Goal: Contribute content: Share content

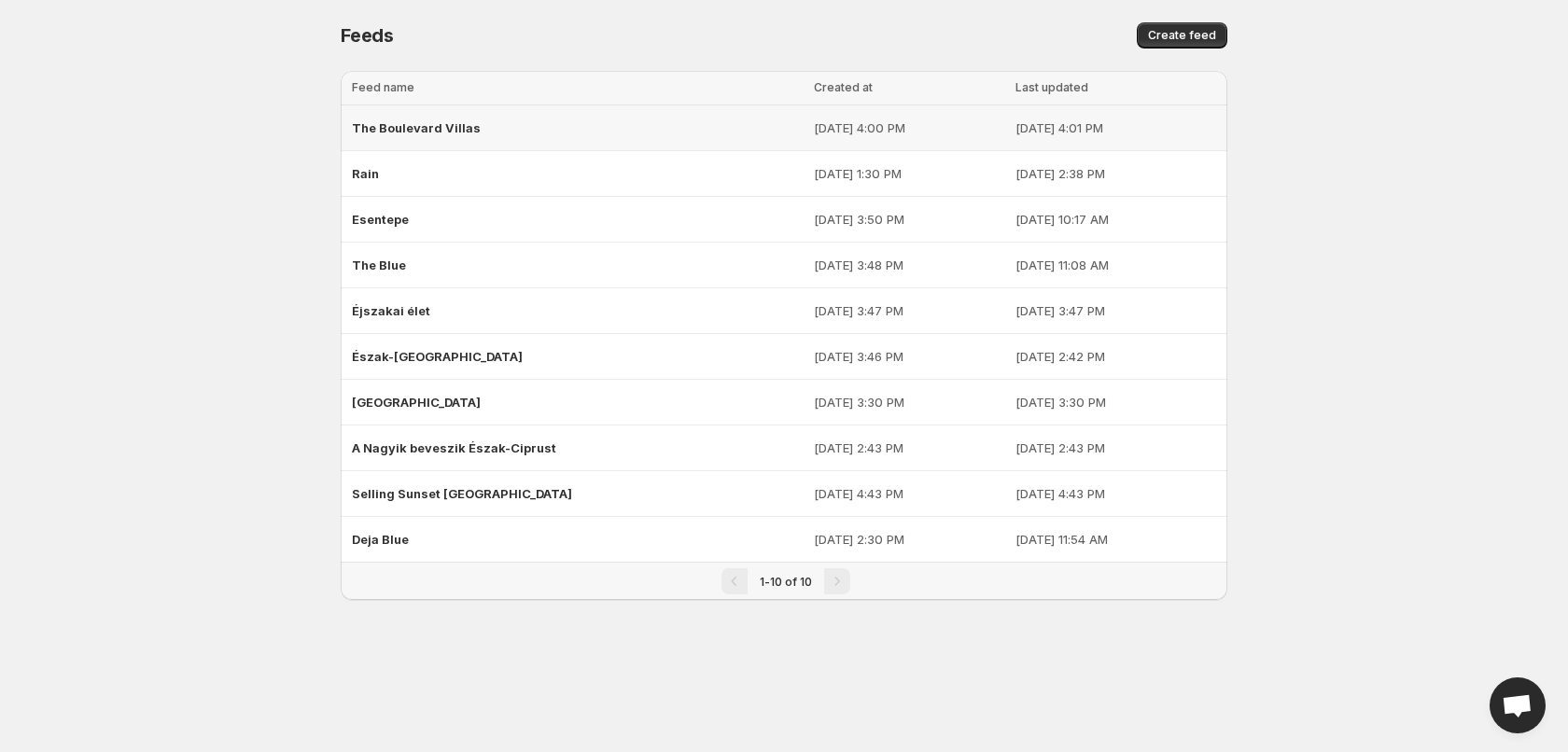
click at [640, 137] on div "The Boulevard Villas" at bounding box center [578, 128] width 451 height 34
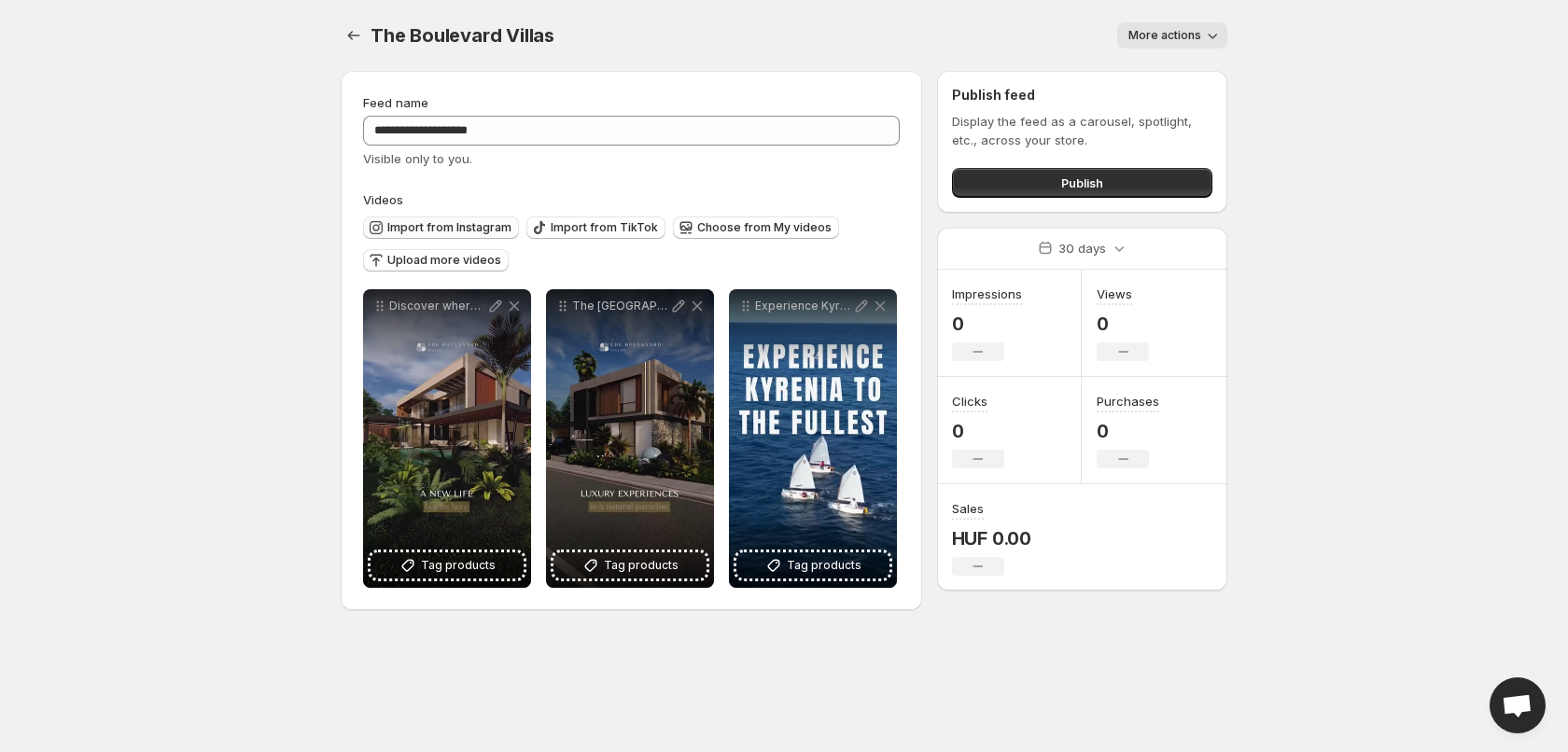
click at [476, 223] on span "Import from Instagram" at bounding box center [449, 228] width 124 height 15
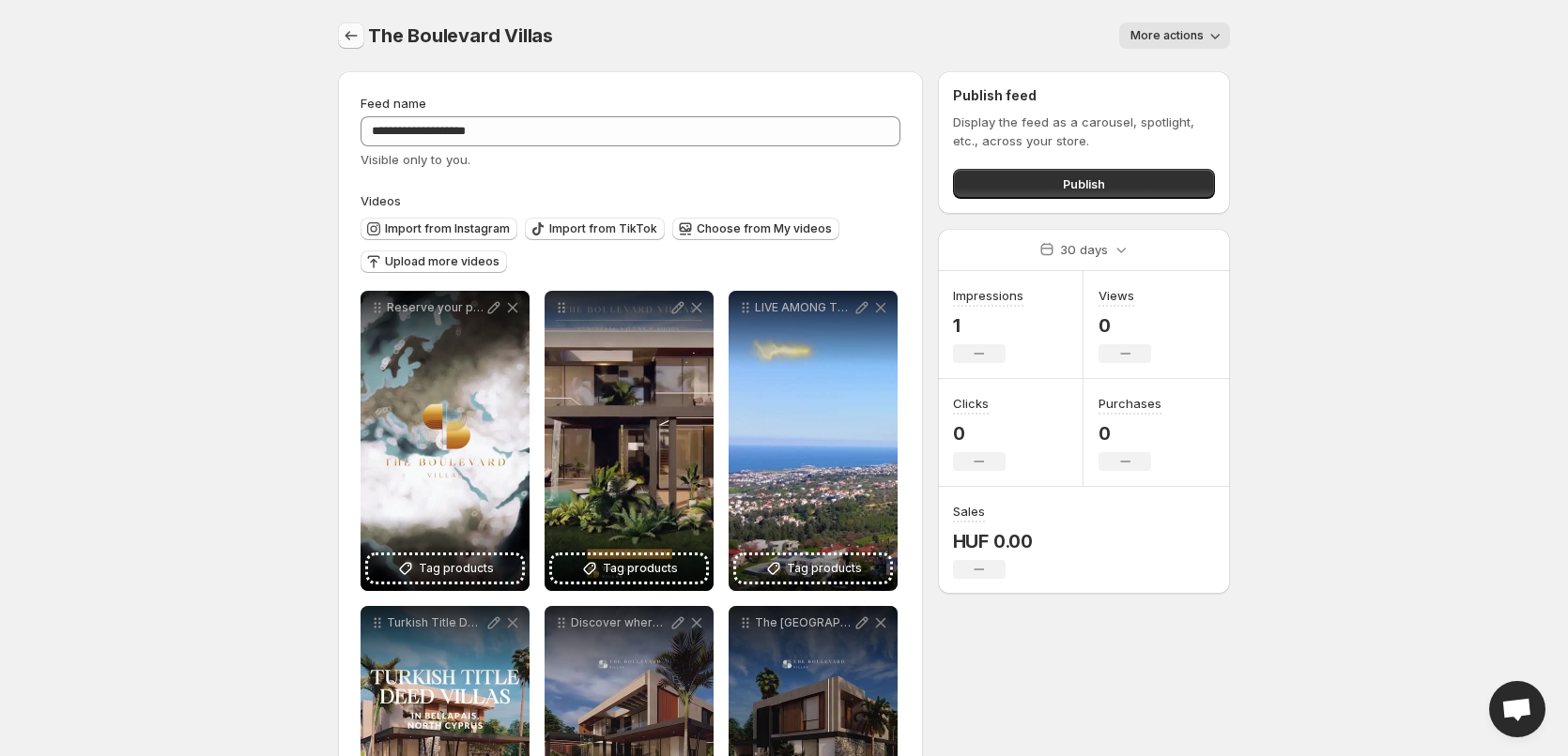
click at [343, 40] on icon "Settings" at bounding box center [350, 35] width 19 height 19
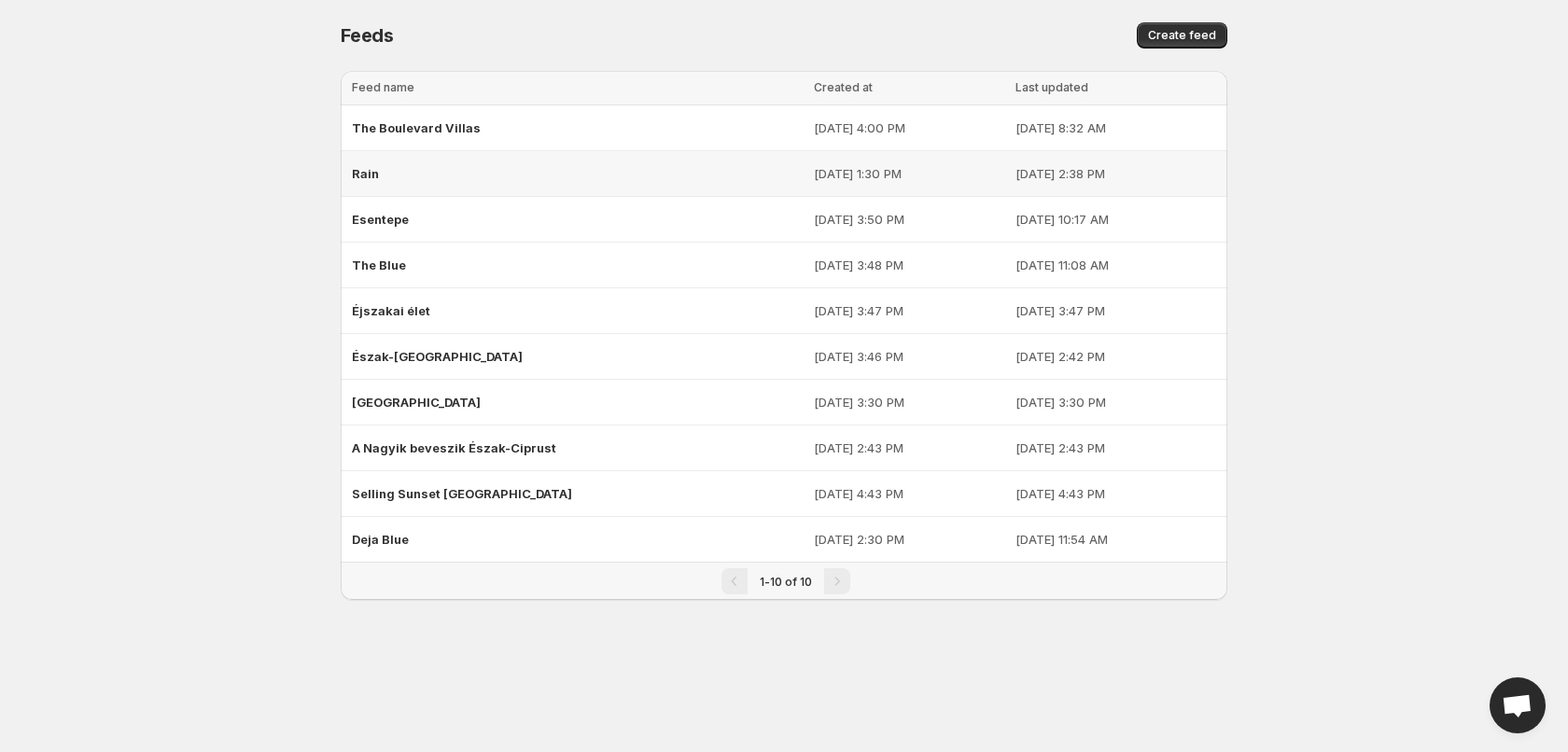
click at [394, 168] on div "Rain" at bounding box center [578, 174] width 451 height 34
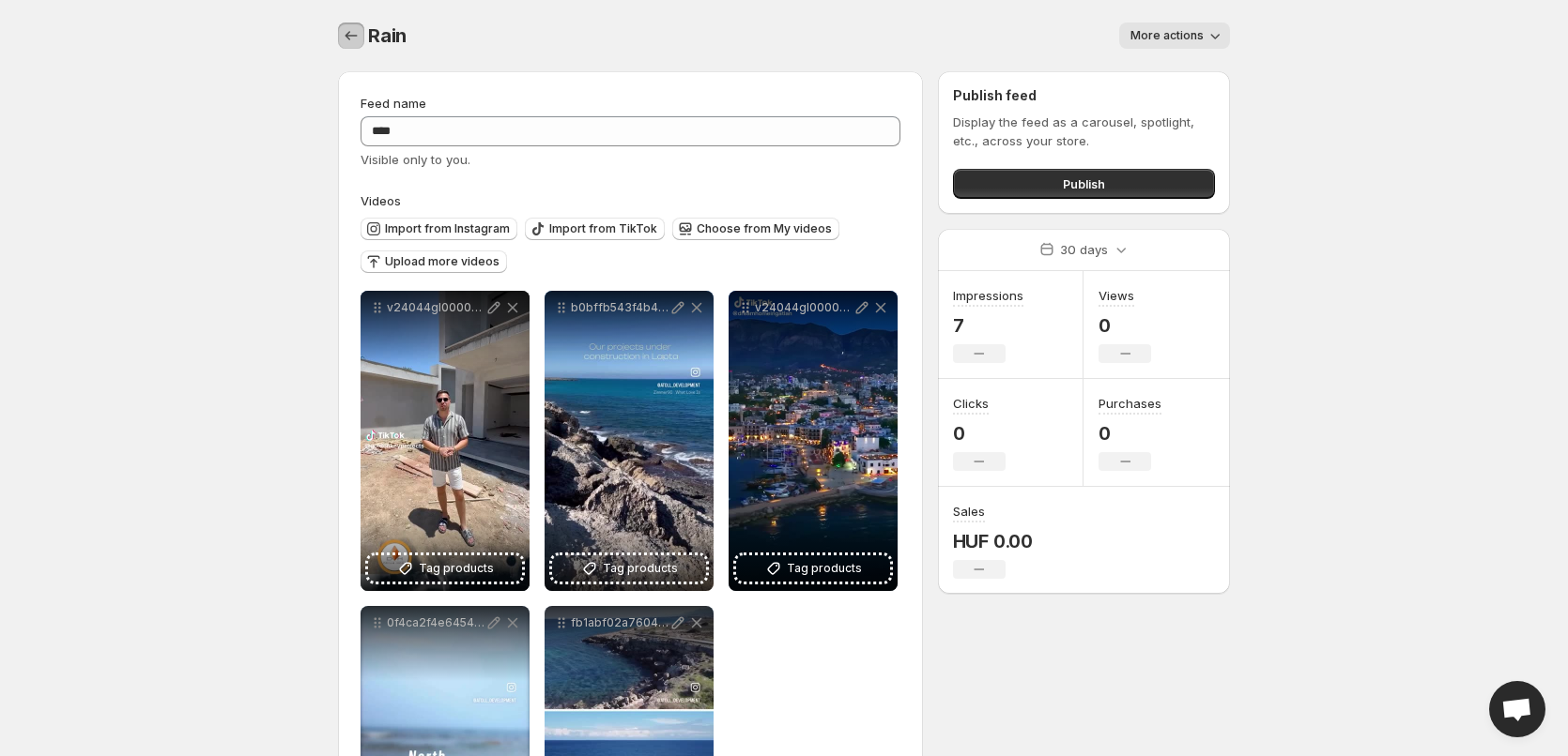
click at [345, 28] on icon "Settings" at bounding box center [350, 35] width 19 height 19
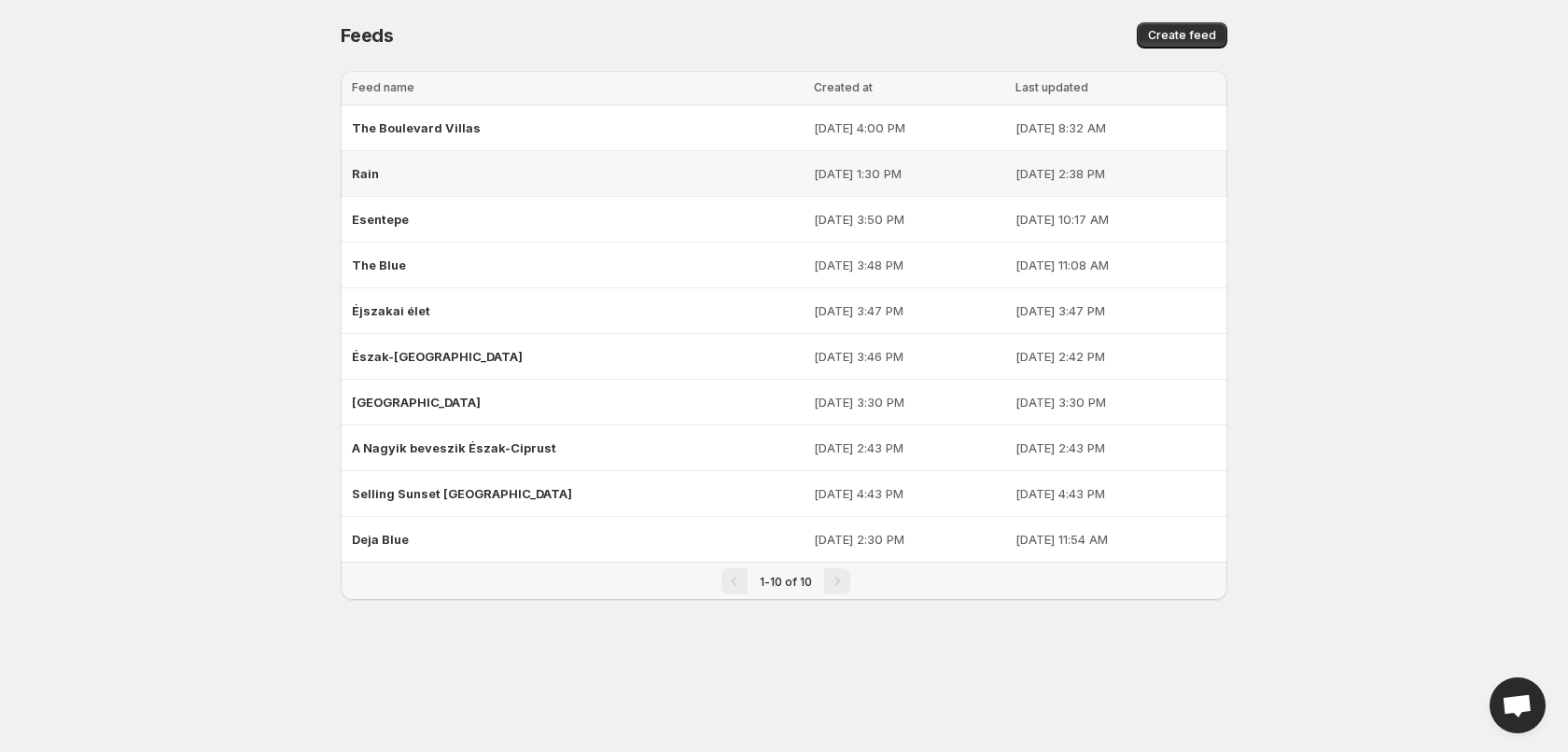
click at [413, 176] on div "Rain" at bounding box center [578, 174] width 451 height 34
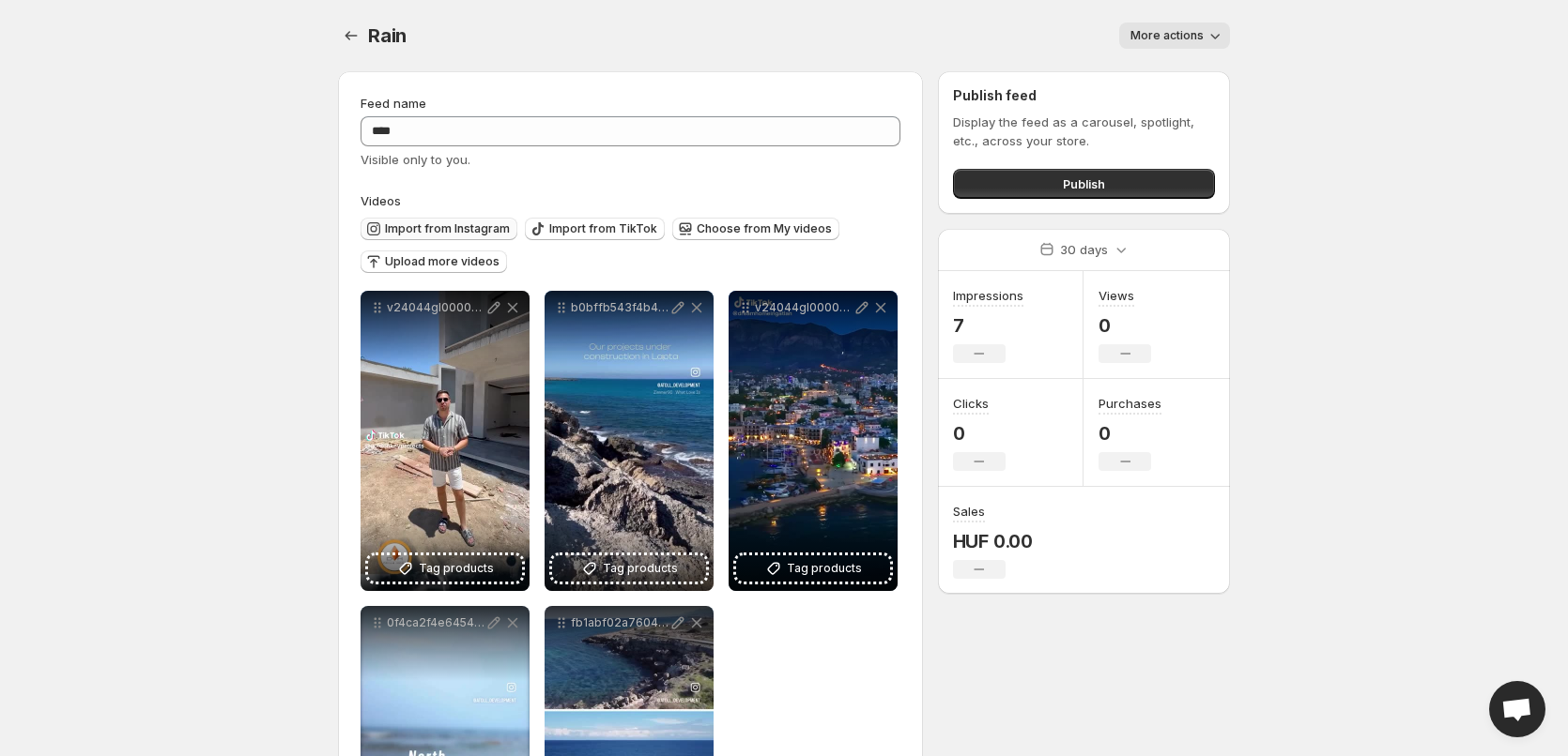
click at [447, 224] on span "Import from Instagram" at bounding box center [447, 229] width 124 height 15
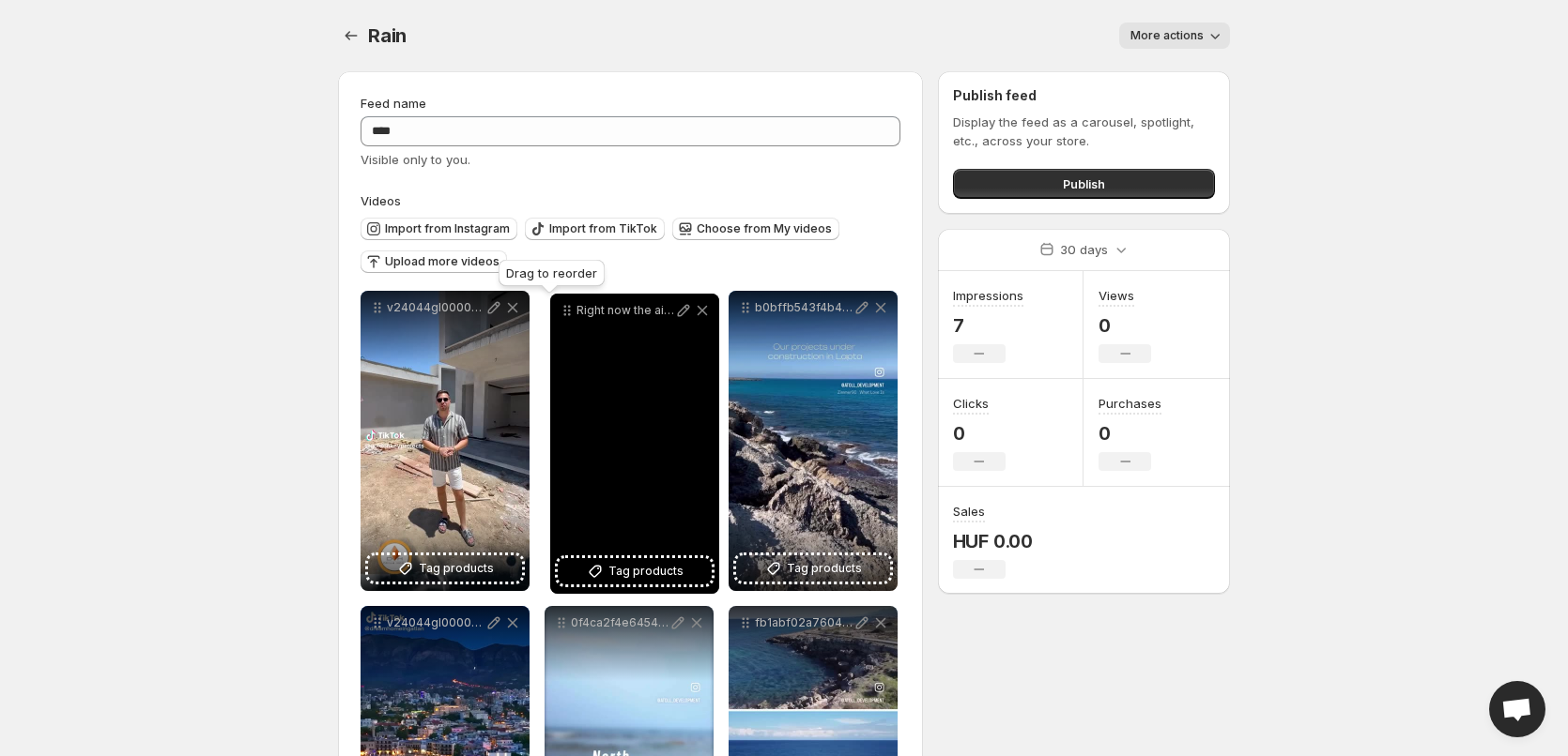
drag, startPoint x: 375, startPoint y: 307, endPoint x: 565, endPoint y: 310, distance: 190.0
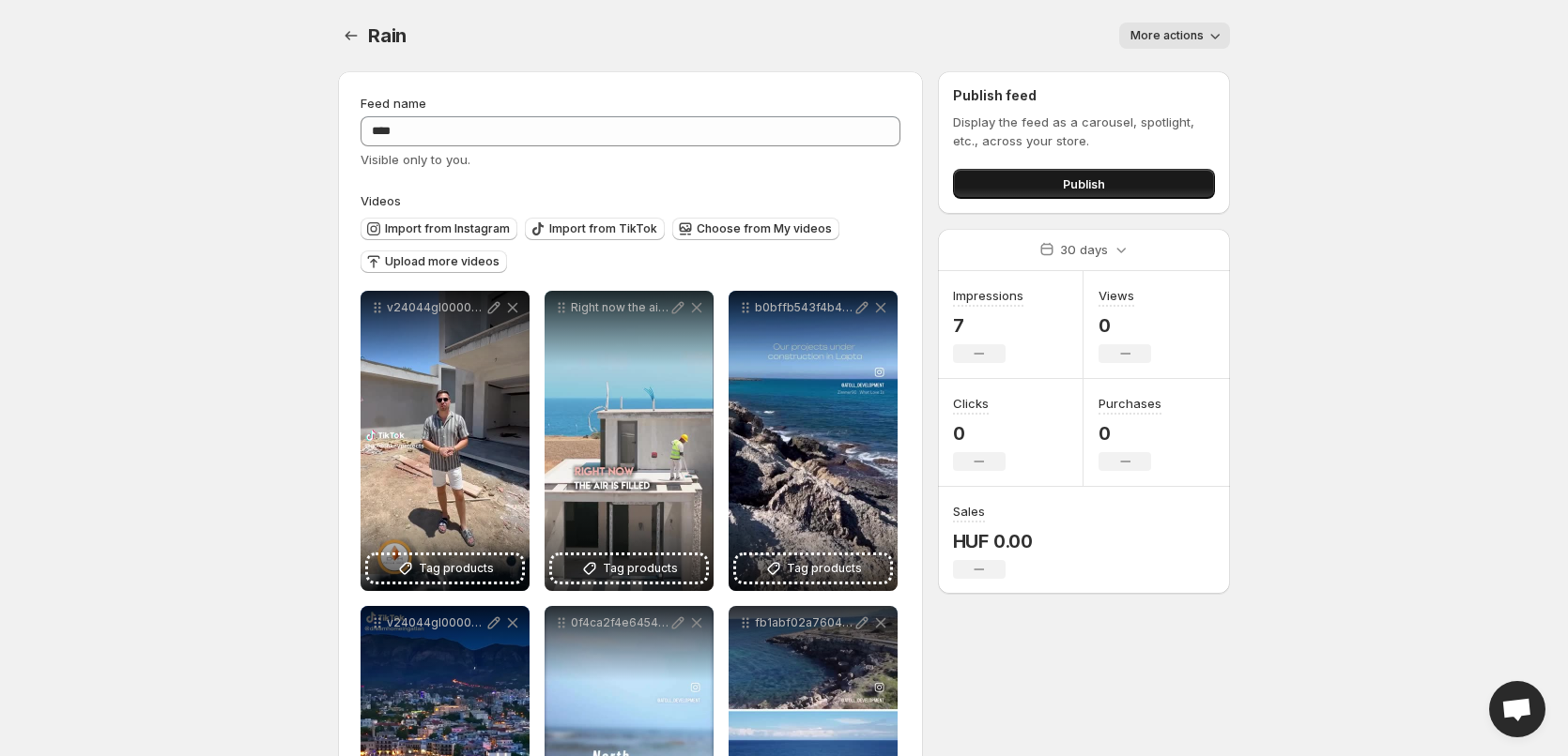
click at [1029, 179] on button "Publish" at bounding box center [1083, 184] width 262 height 30
click at [357, 36] on icon "Settings" at bounding box center [350, 35] width 19 height 19
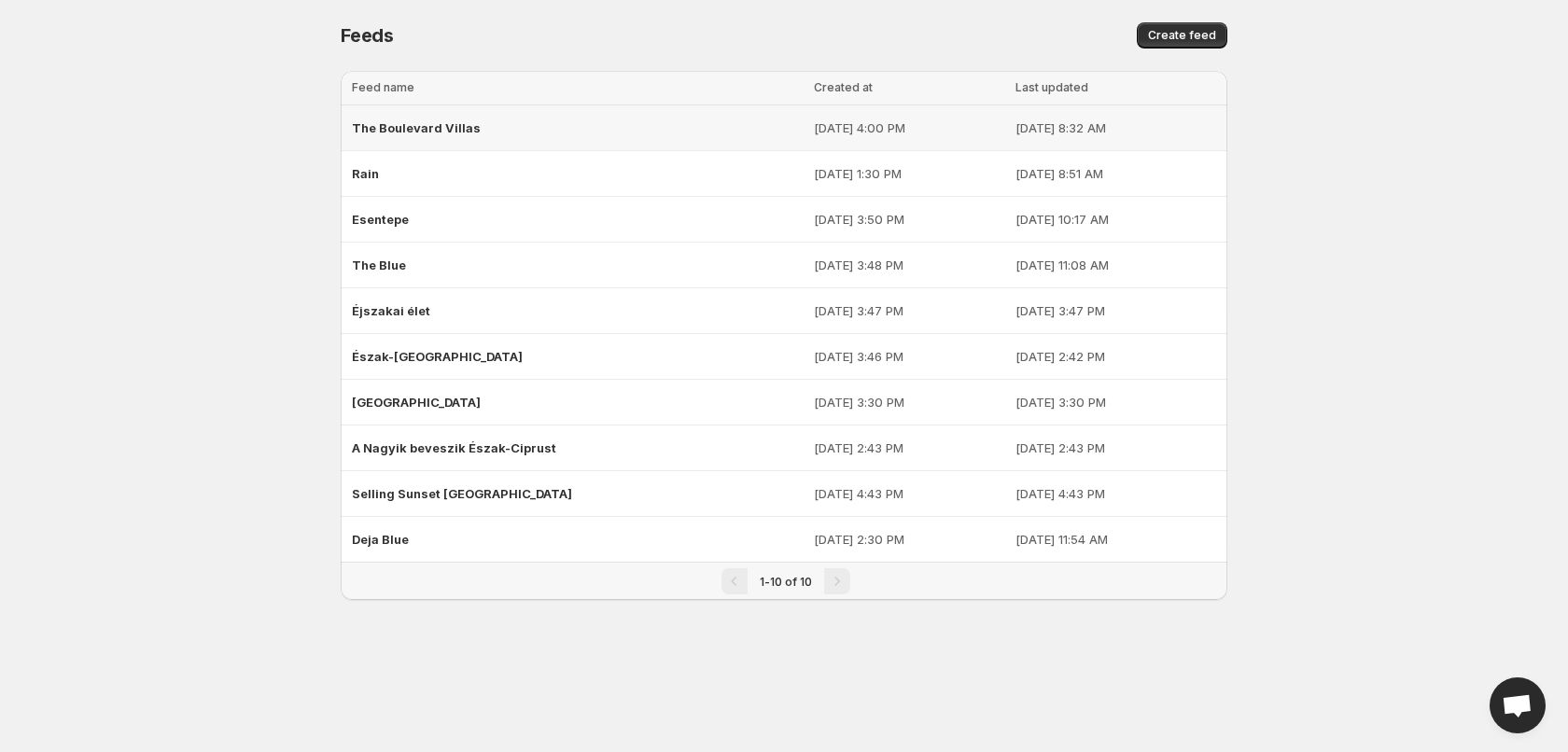
click at [446, 136] on div "The Boulevard Villas" at bounding box center [578, 128] width 451 height 34
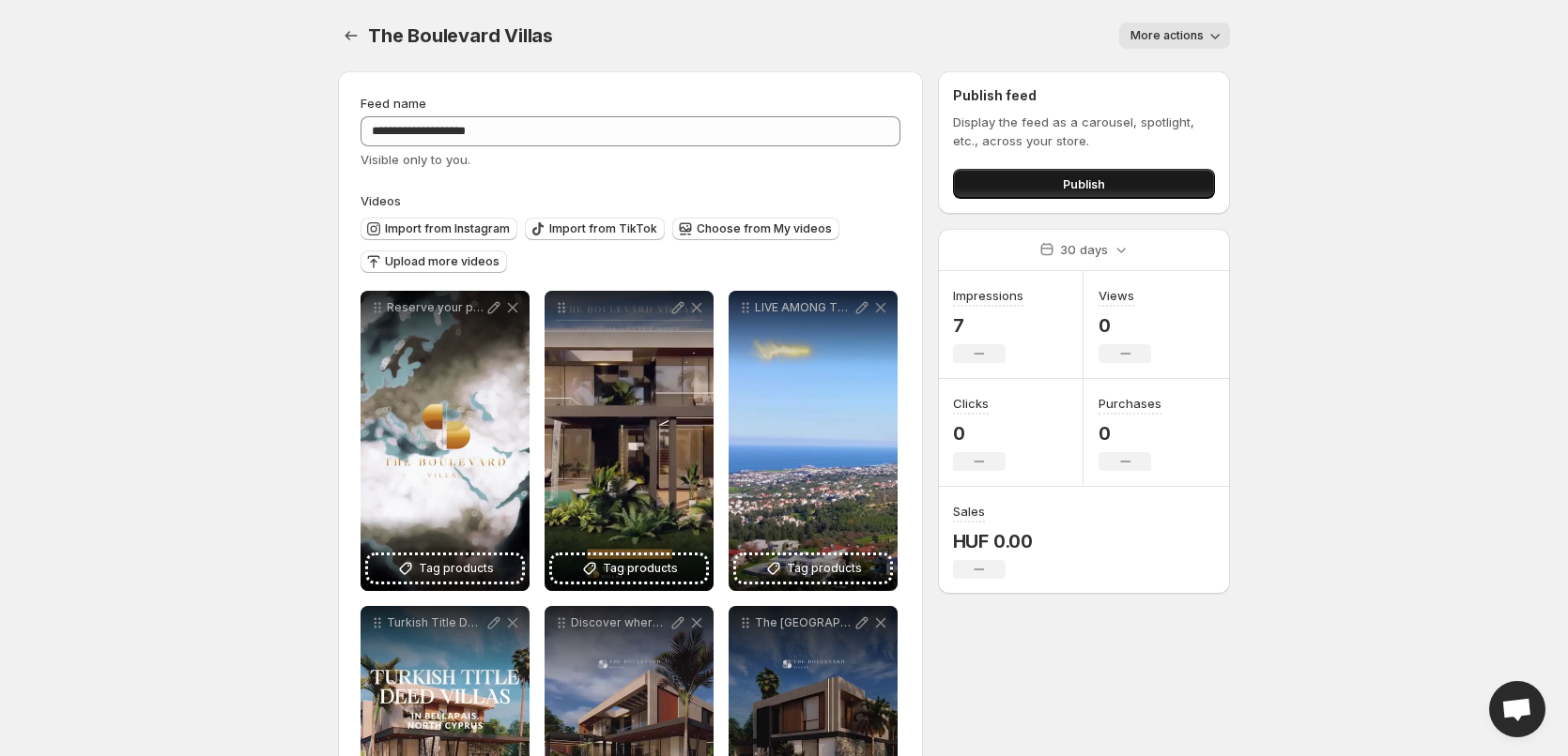
click at [1099, 185] on span "Publish" at bounding box center [1083, 183] width 42 height 19
click at [345, 32] on icon "Settings" at bounding box center [350, 35] width 19 height 19
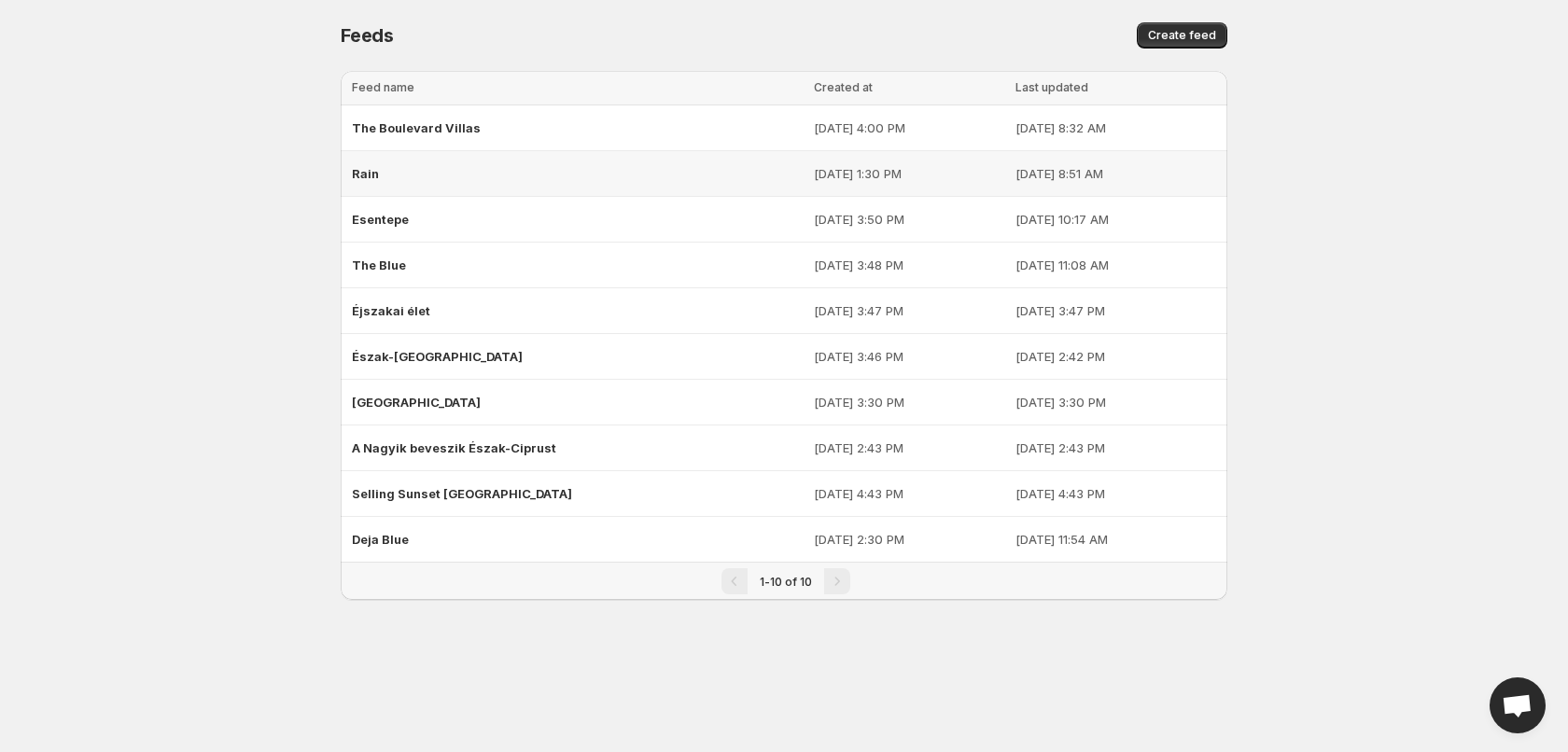
click at [482, 175] on div "Rain" at bounding box center [578, 174] width 451 height 34
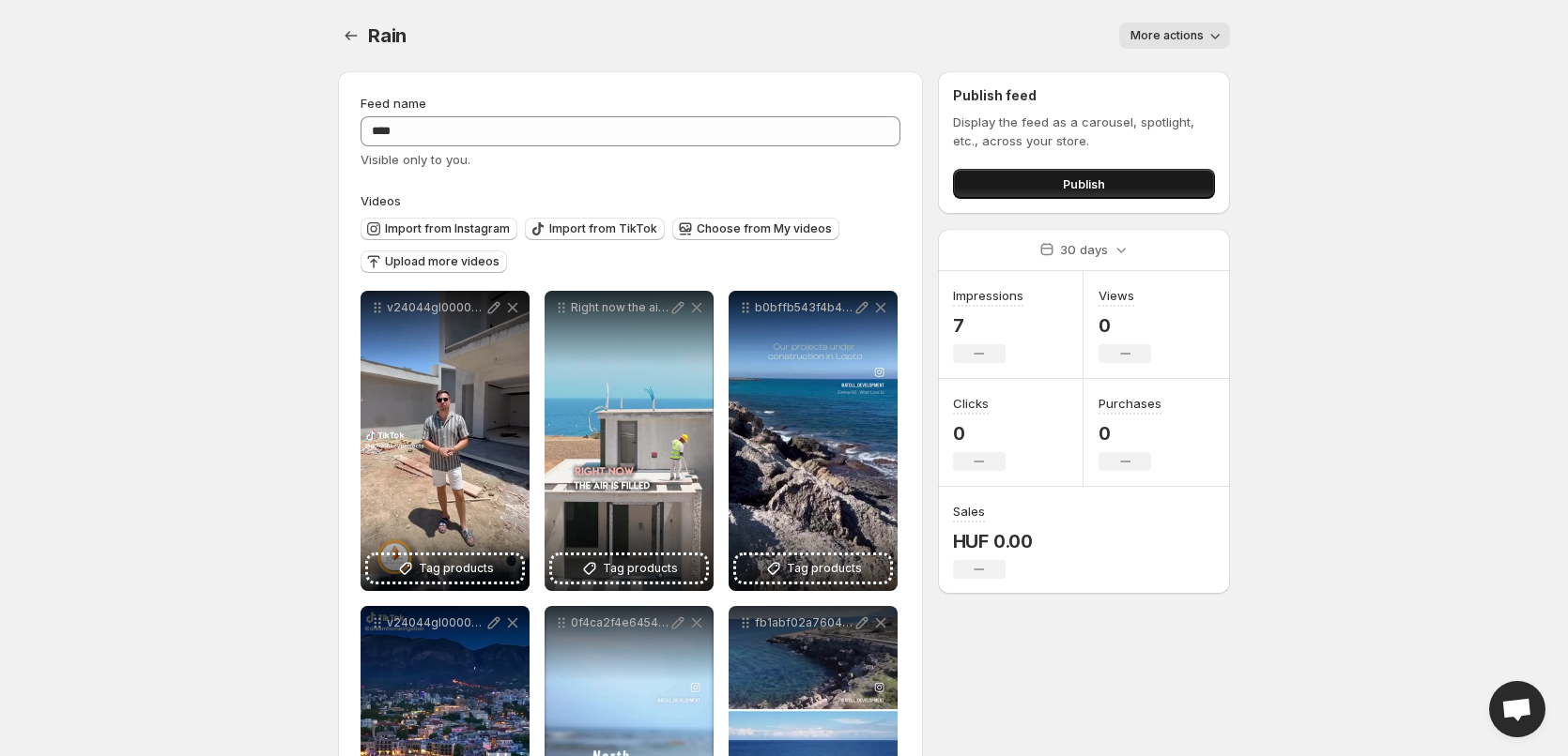
click at [1123, 185] on button "Publish" at bounding box center [1083, 184] width 262 height 30
click at [351, 39] on icon "Settings" at bounding box center [350, 35] width 19 height 19
